Goal: Find contact information: Find contact information

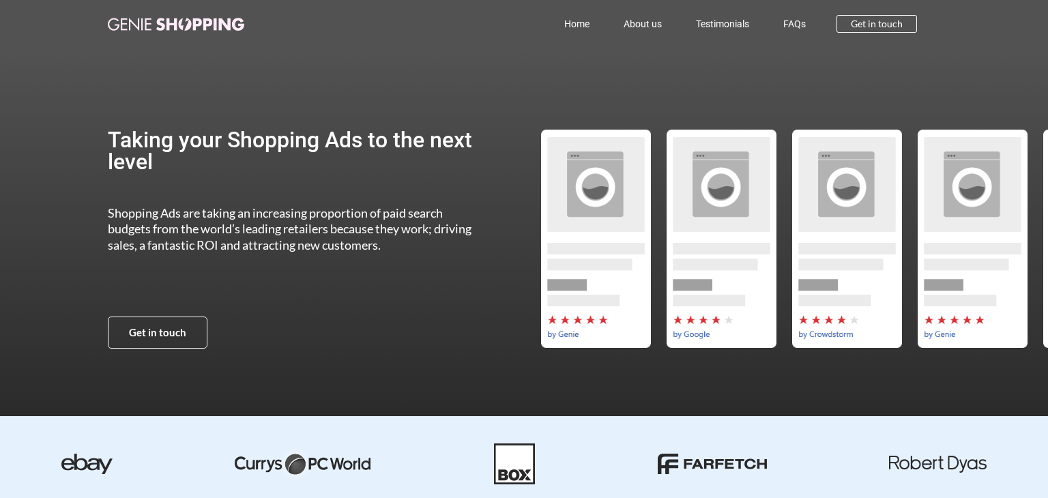
click at [604, 66] on div at bounding box center [736, 239] width 407 height 382
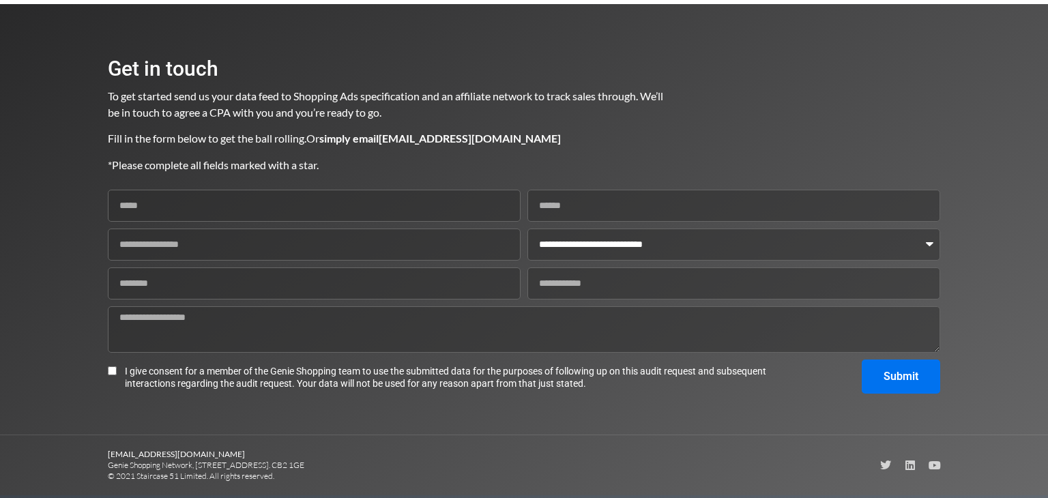
scroll to position [1718, 0]
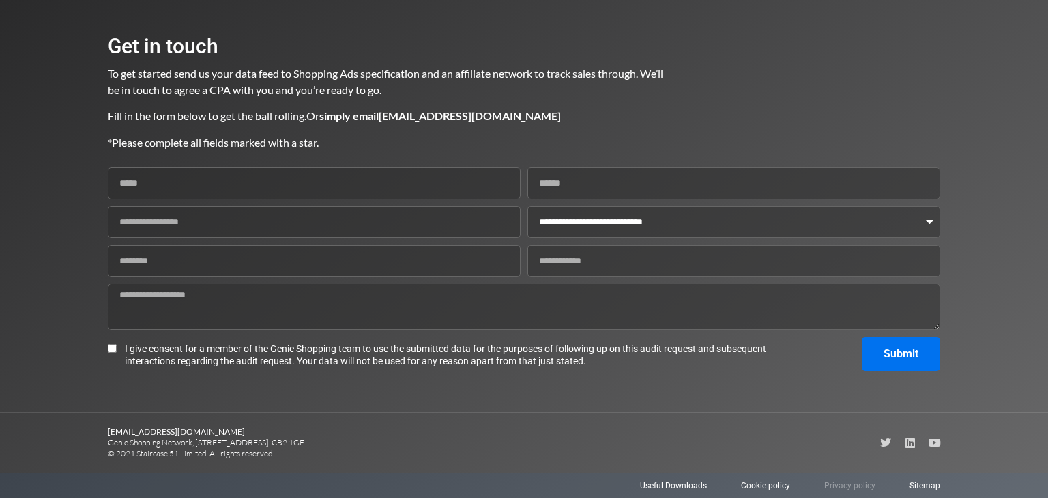
click at [849, 484] on span "Privacy policy" at bounding box center [849, 486] width 51 height 12
click at [163, 427] on b "[EMAIL_ADDRESS][DOMAIN_NAME]" at bounding box center [176, 431] width 137 height 10
copy b "genieshopping.co.uk"
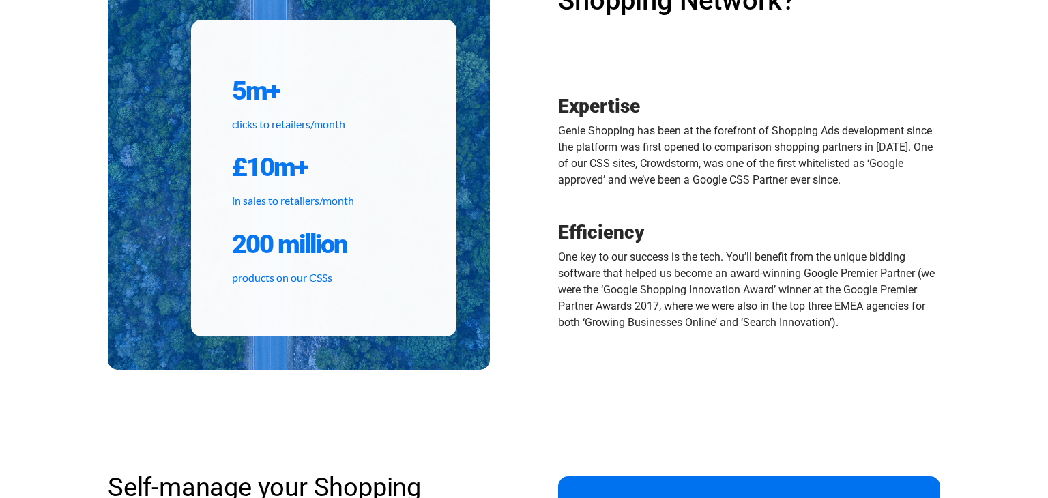
scroll to position [684, 0]
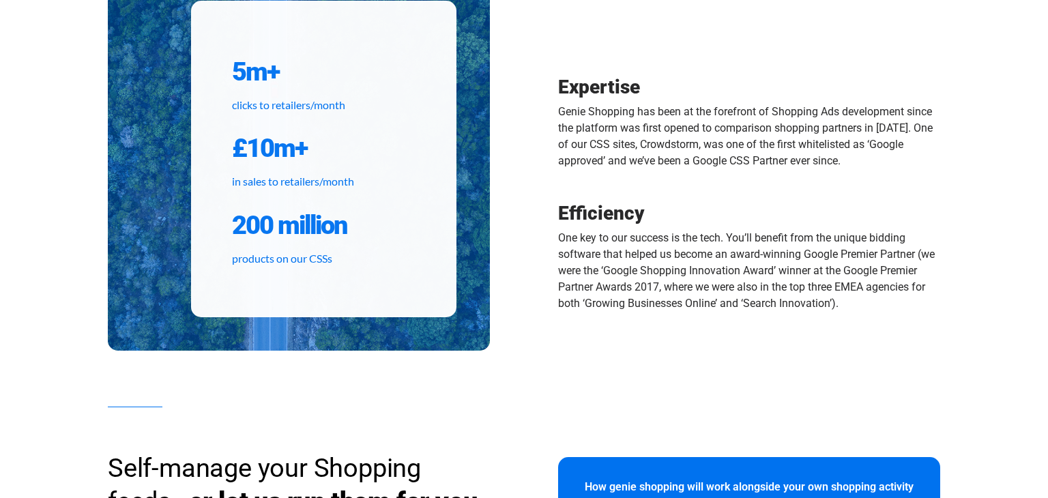
copy b "genieshopping.co.uk"
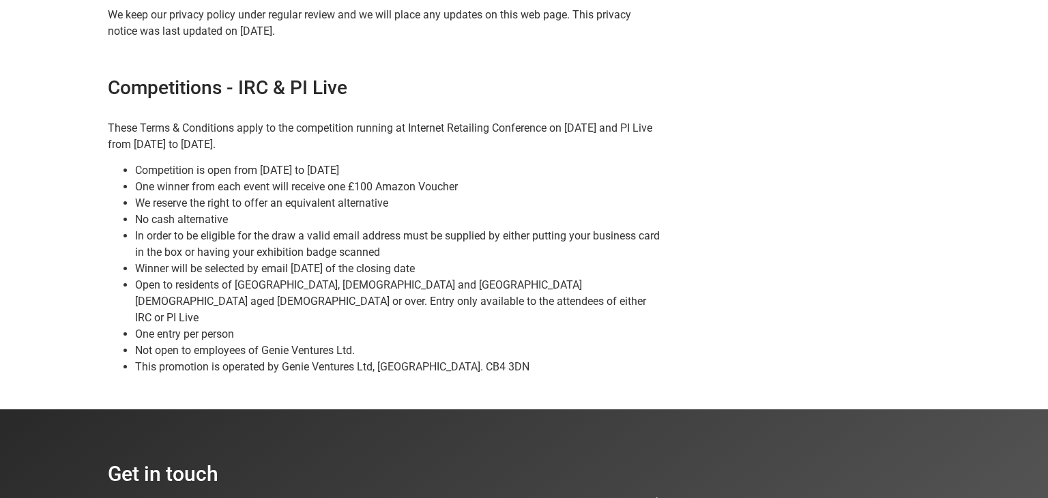
scroll to position [1072, 0]
click at [274, 342] on li "Not open to employees of Genie Ventures Ltd." at bounding box center [398, 350] width 527 height 16
copy li "Genie Ventures"
click at [276, 342] on li "Not open to employees of Genie Ventures Ltd." at bounding box center [398, 350] width 527 height 16
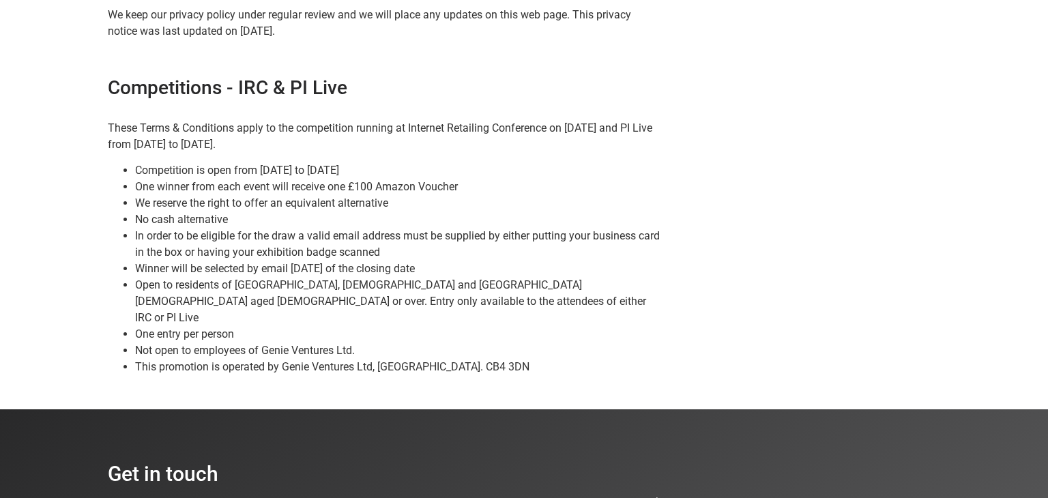
click at [276, 342] on li "Not open to employees of Genie Ventures Ltd." at bounding box center [398, 350] width 527 height 16
copy li "Genie Ventures Ltd"
